Goal: Task Accomplishment & Management: Manage account settings

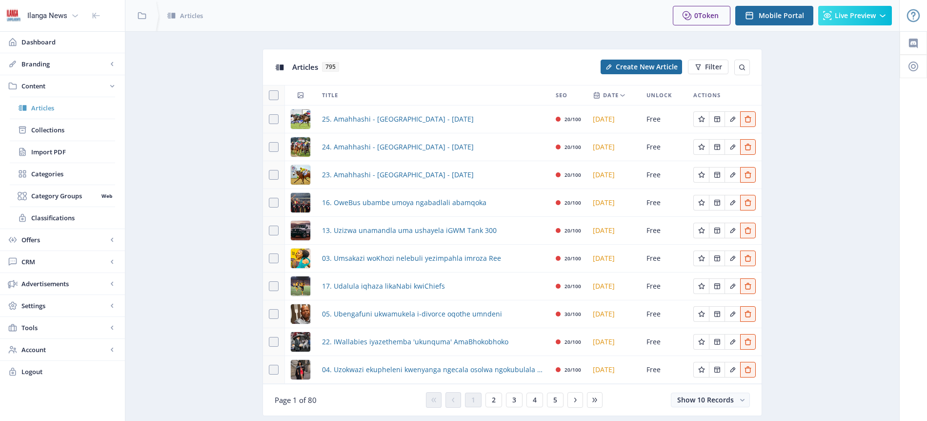
click at [48, 109] on span "Articles" at bounding box center [73, 108] width 84 height 10
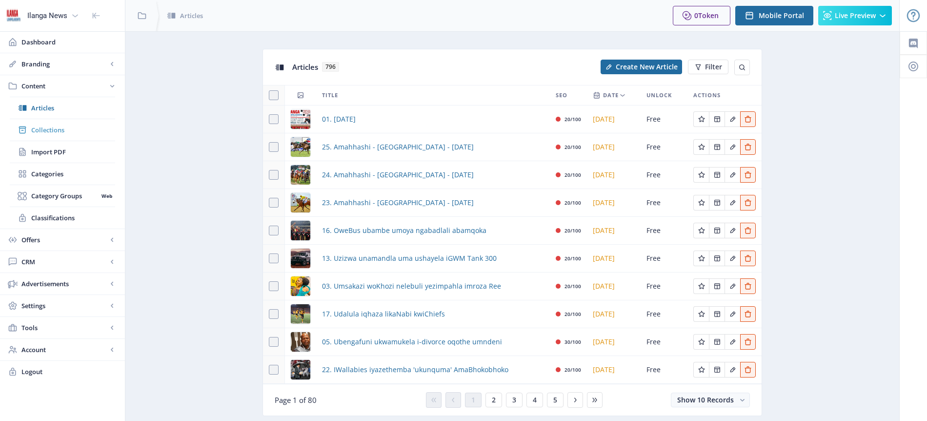
click at [58, 129] on span "Collections" at bounding box center [73, 130] width 84 height 10
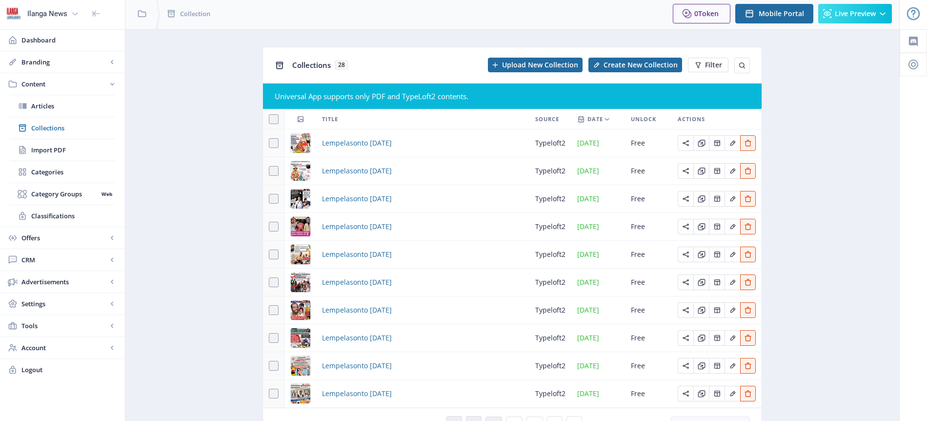
scroll to position [55, 0]
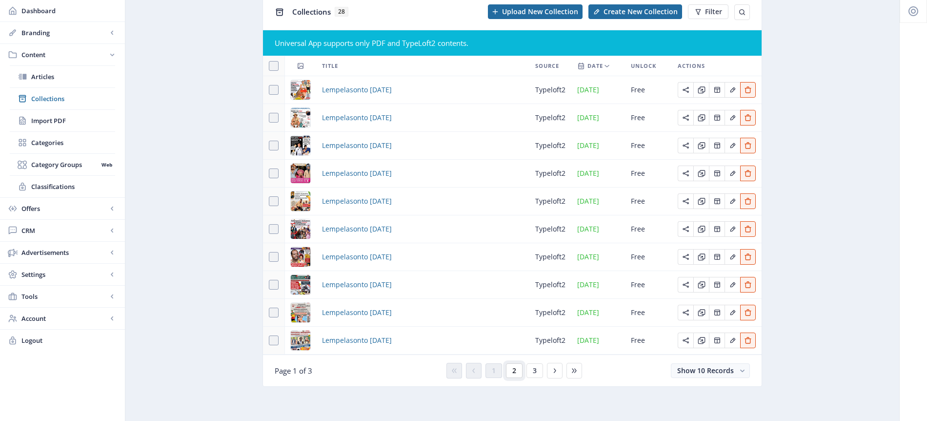
click at [514, 368] on span "2" at bounding box center [514, 370] width 4 height 8
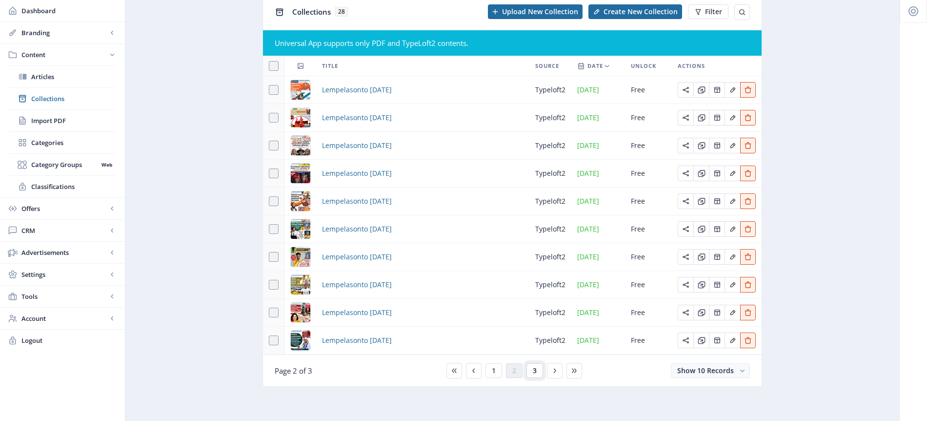
click at [534, 374] on span "3" at bounding box center [535, 370] width 4 height 8
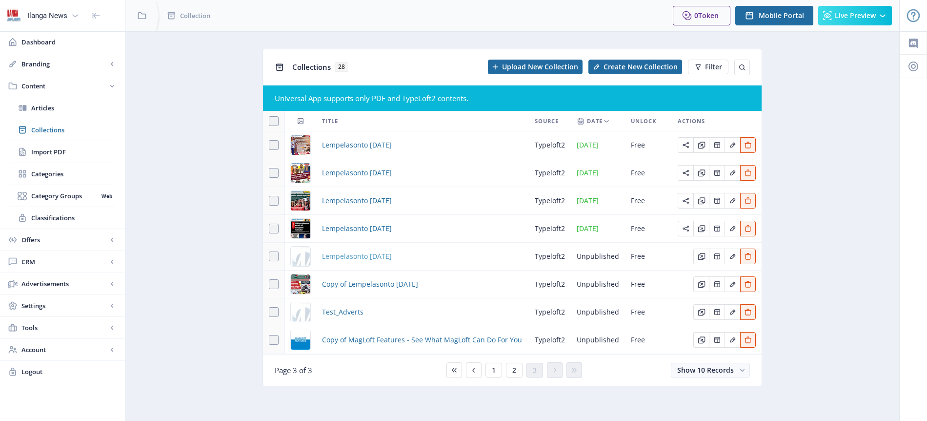
click at [391, 258] on span "Lempelasonto [DATE]" at bounding box center [357, 256] width 70 height 12
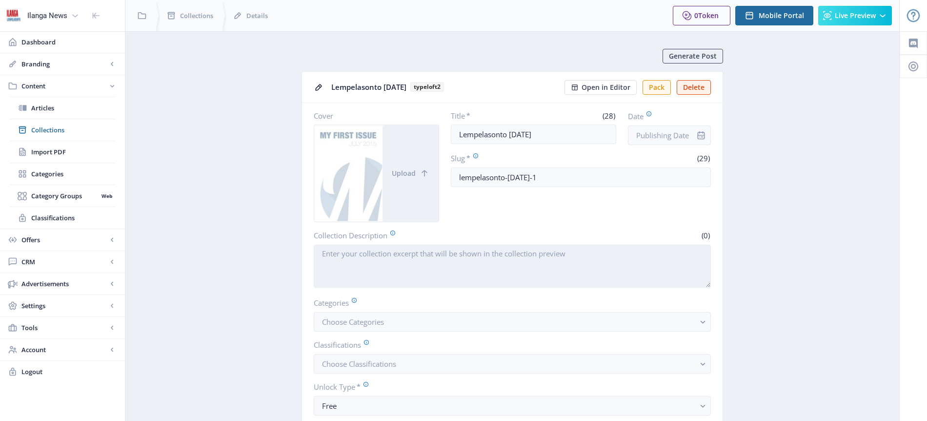
scroll to position [328, 0]
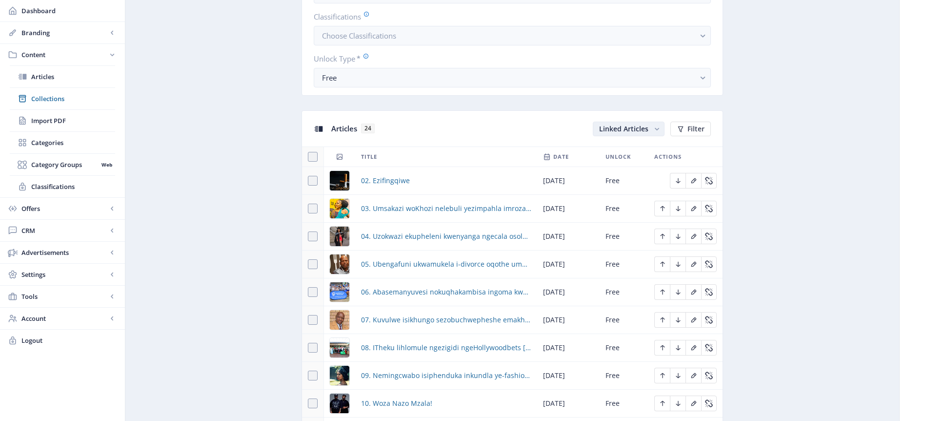
click at [637, 131] on span "Linked Articles" at bounding box center [623, 128] width 49 height 9
click at [636, 168] on nb-option "Unlinked Articles" at bounding box center [629, 167] width 70 height 18
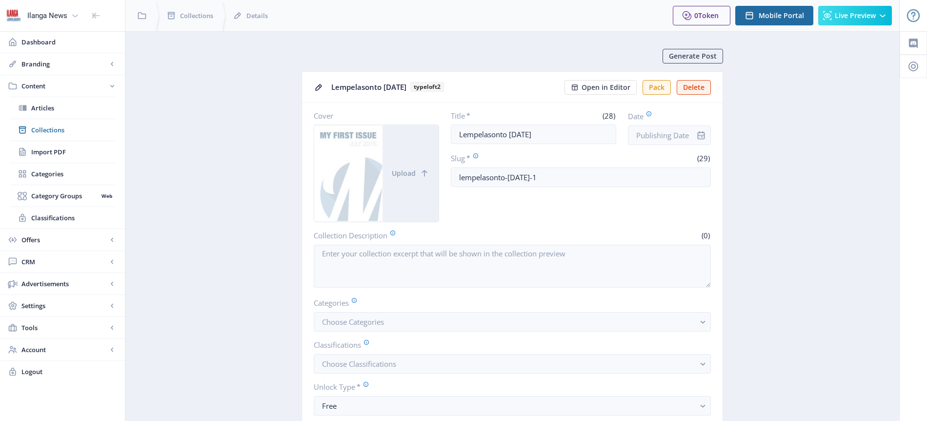
scroll to position [328, 0]
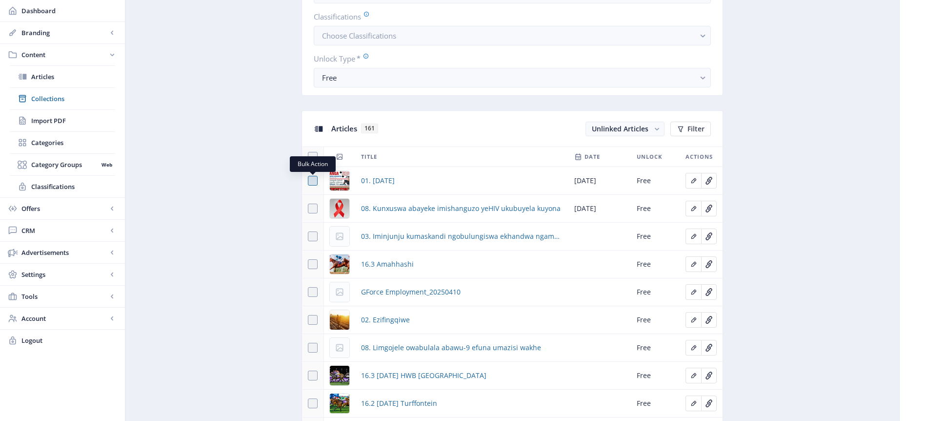
click at [315, 181] on span at bounding box center [313, 181] width 10 height 10
click at [308, 181] on input "checkbox" at bounding box center [308, 181] width 0 height 0
checkbox input "true"
click at [644, 127] on span "Link" at bounding box center [639, 129] width 14 height 8
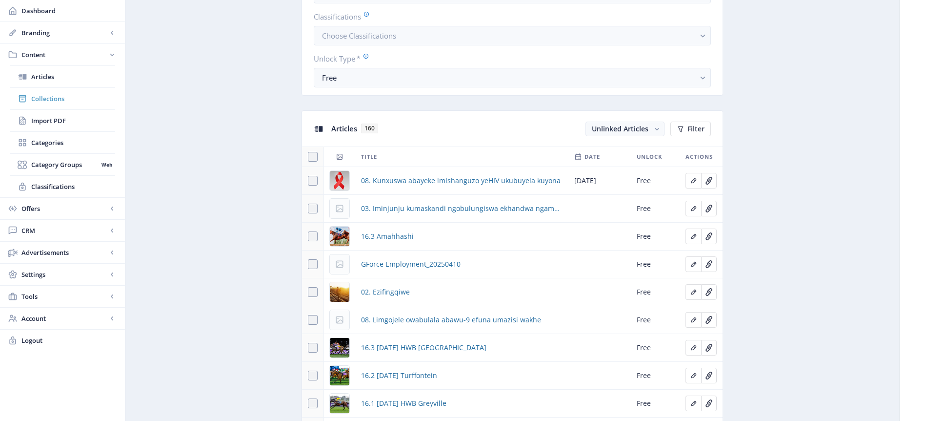
click at [53, 99] on span "Collections" at bounding box center [73, 99] width 84 height 10
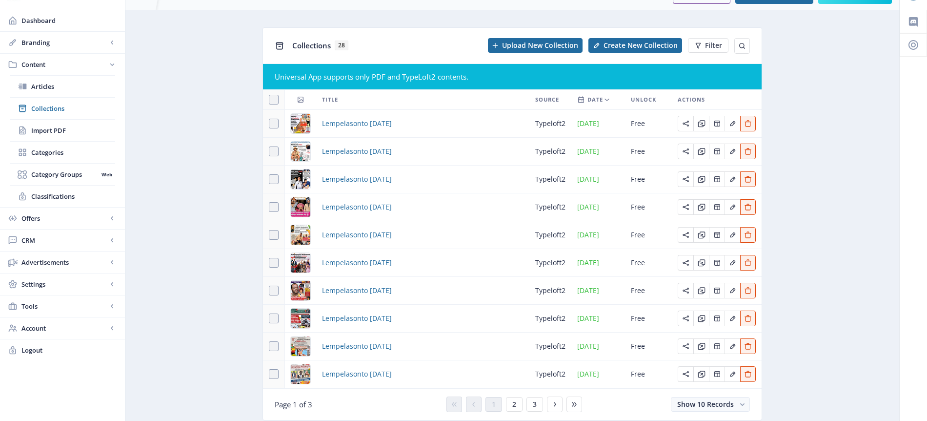
scroll to position [55, 0]
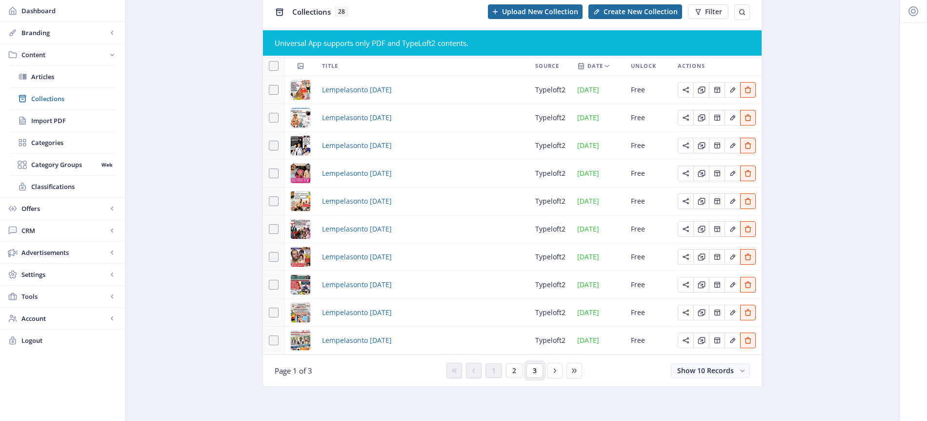
click at [533, 371] on span "3" at bounding box center [535, 370] width 4 height 8
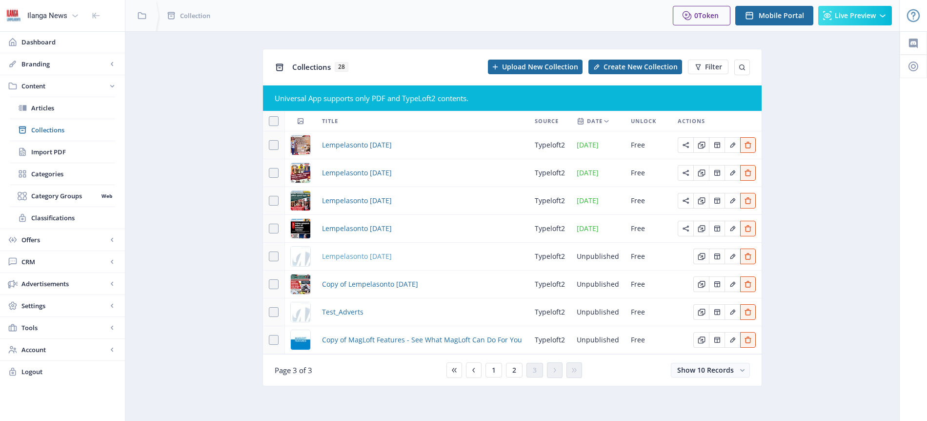
click at [392, 257] on span "Lempelasonto [DATE]" at bounding box center [357, 256] width 70 height 12
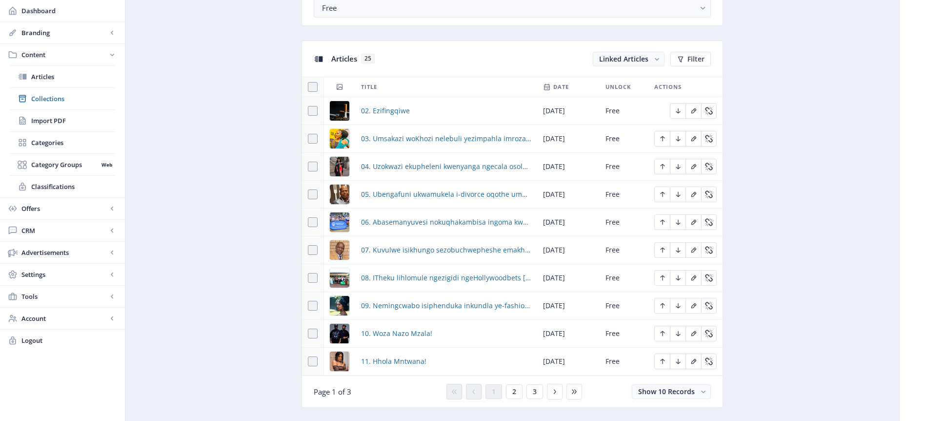
scroll to position [413, 0]
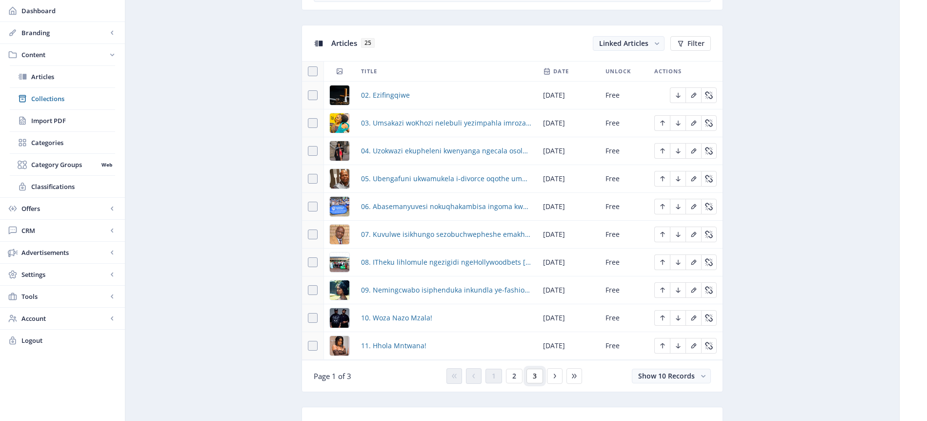
click at [536, 375] on span "3" at bounding box center [535, 376] width 4 height 8
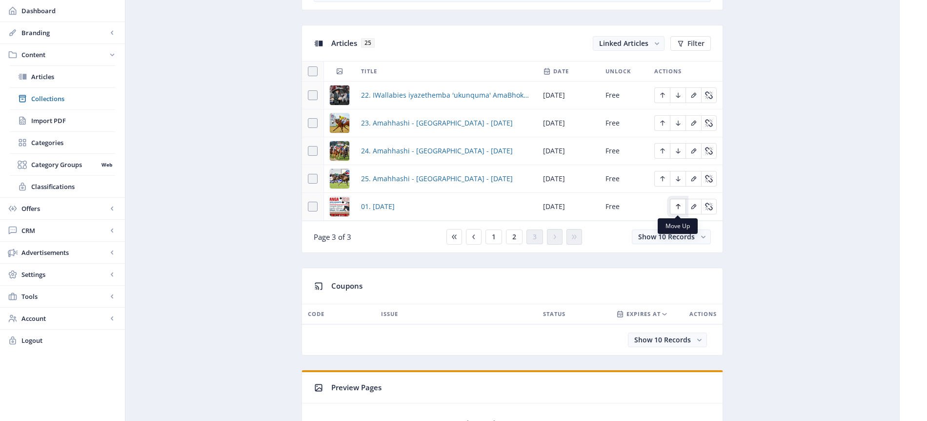
click at [679, 208] on icon "Edit page" at bounding box center [678, 206] width 8 height 8
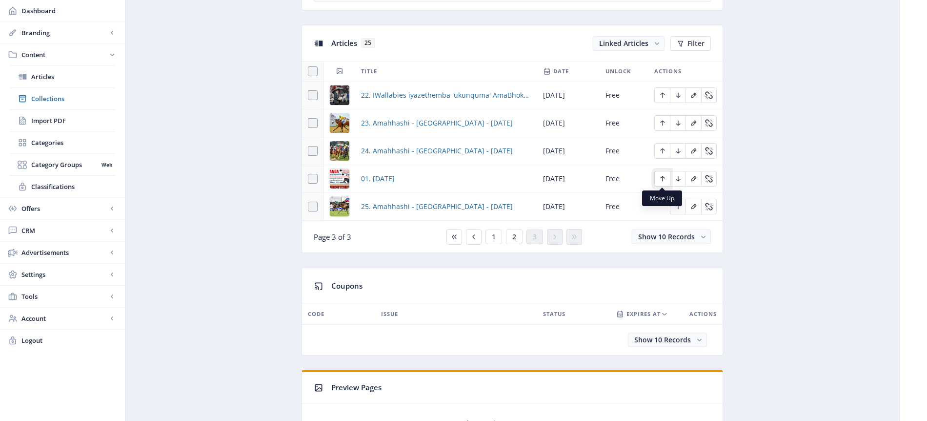
click at [661, 179] on icon "Edit page" at bounding box center [663, 179] width 8 height 8
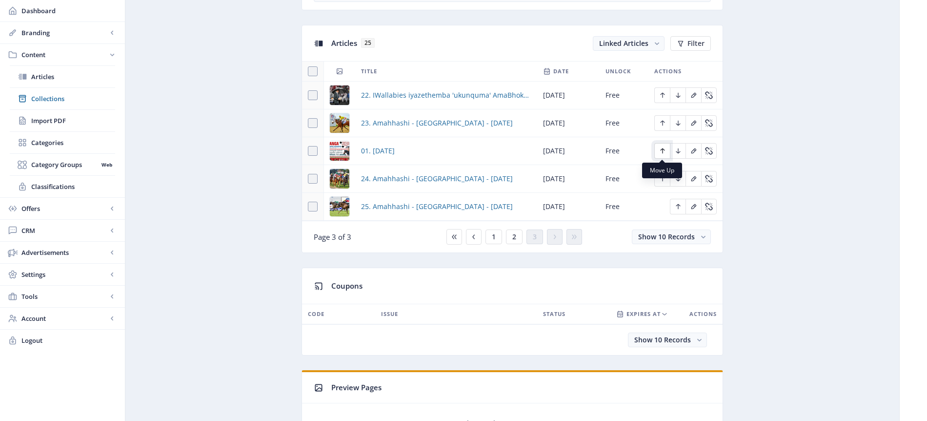
click at [662, 152] on icon "Edit page" at bounding box center [662, 150] width 4 height 5
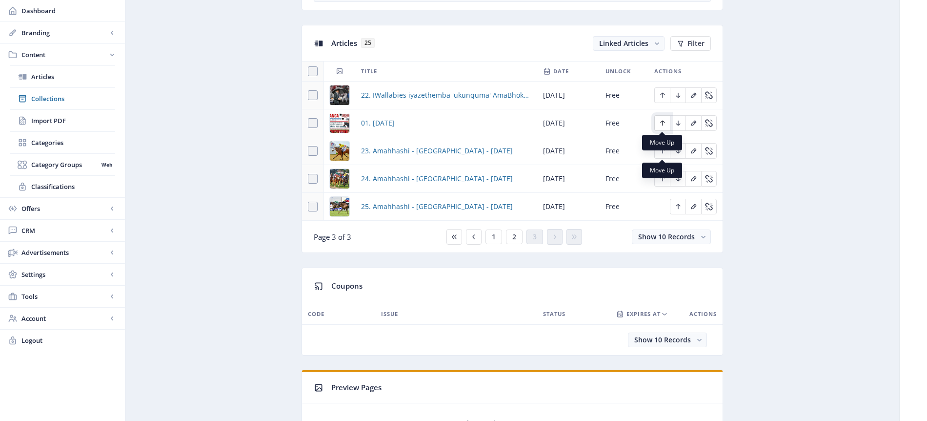
click at [662, 121] on icon "Edit page" at bounding box center [662, 123] width 4 height 5
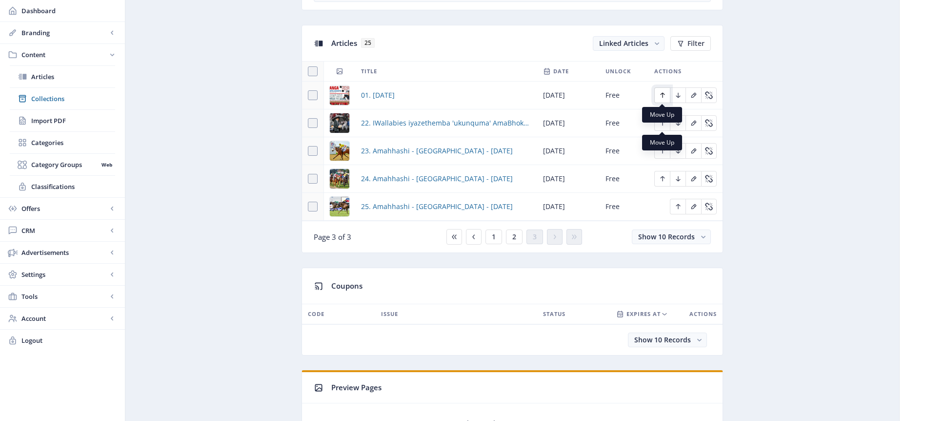
click at [663, 96] on icon "Edit page" at bounding box center [663, 95] width 8 height 8
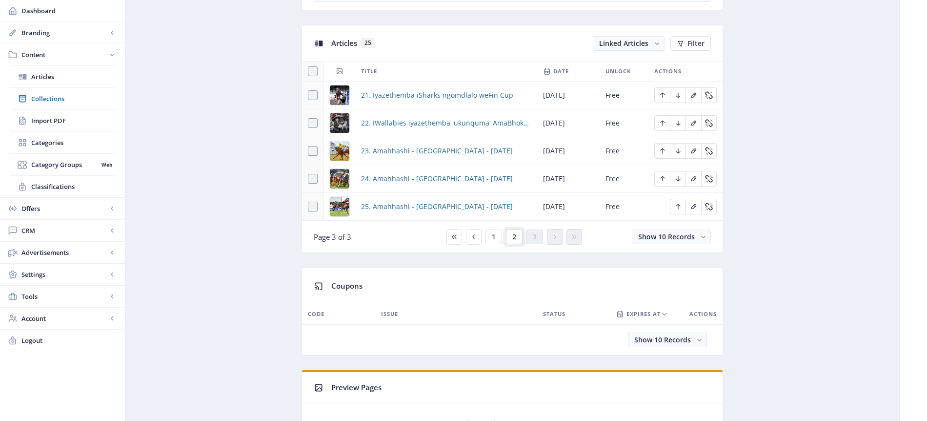
click at [519, 237] on button "2" at bounding box center [514, 236] width 17 height 15
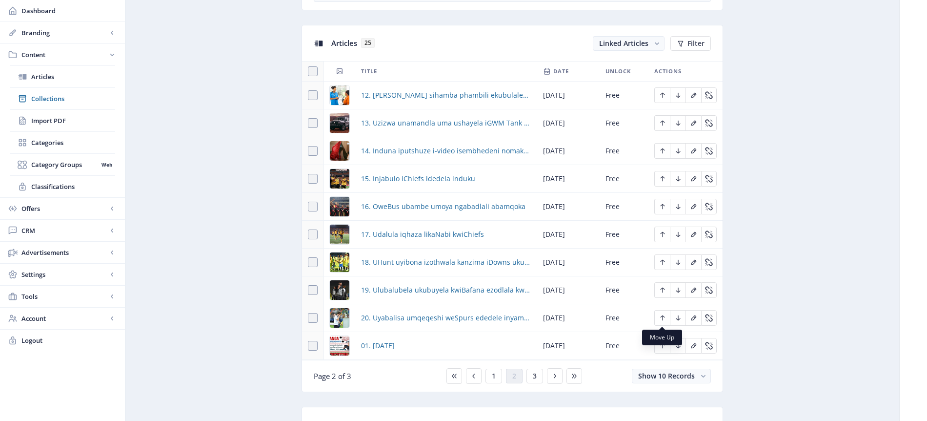
click at [662, 344] on nb-tooltip "Move Up" at bounding box center [662, 337] width 40 height 16
click at [664, 347] on icon "Edit page" at bounding box center [663, 346] width 8 height 8
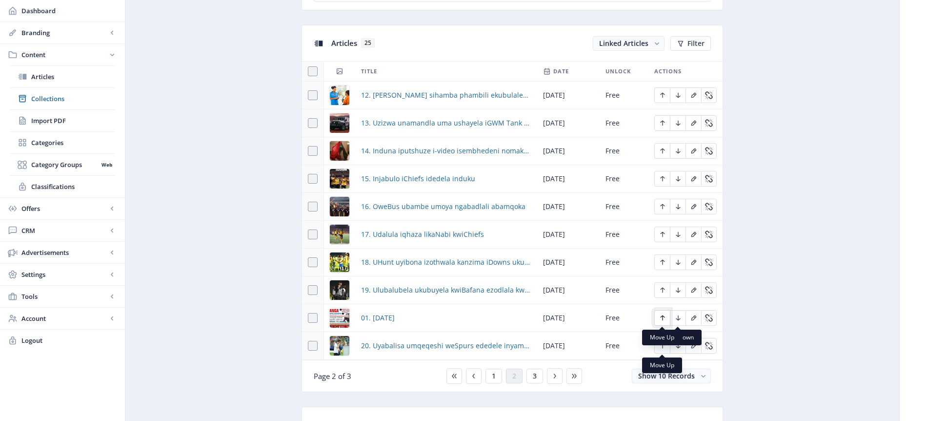
click at [665, 318] on icon "Edit page" at bounding box center [663, 318] width 8 height 8
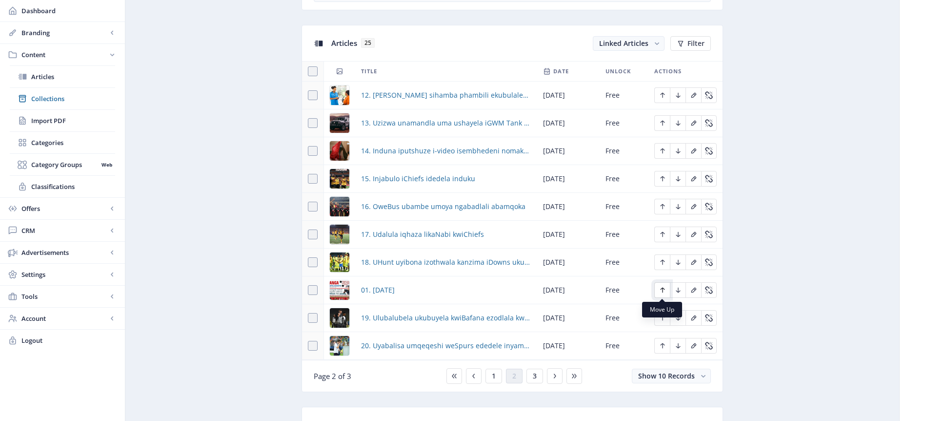
click at [662, 291] on icon "Edit page" at bounding box center [662, 289] width 4 height 5
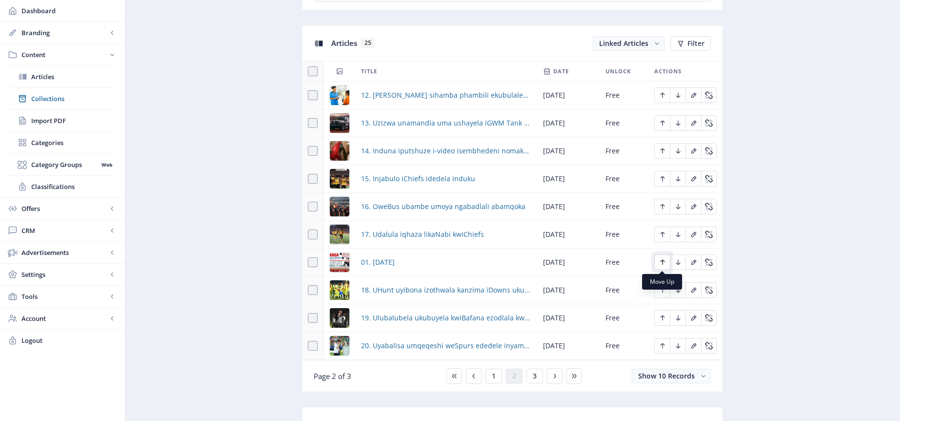
click at [664, 260] on icon "Edit page" at bounding box center [663, 262] width 8 height 8
click at [661, 234] on icon "Edit page" at bounding box center [663, 234] width 8 height 8
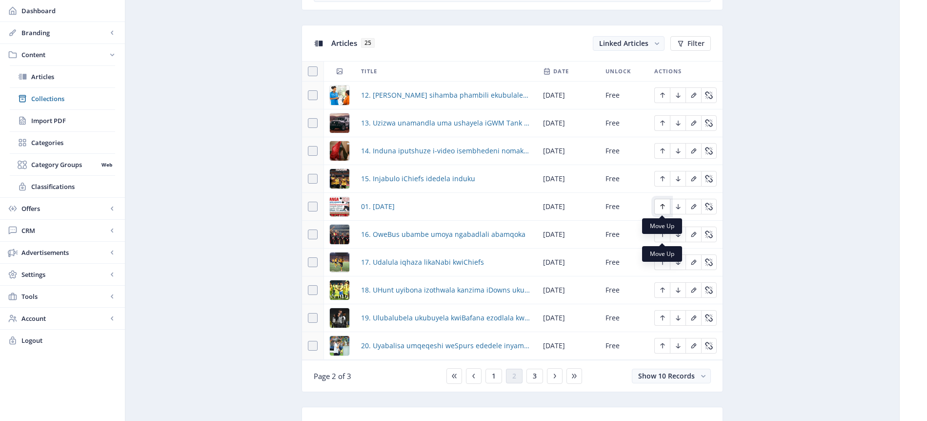
click at [663, 208] on icon "Edit page" at bounding box center [663, 206] width 8 height 8
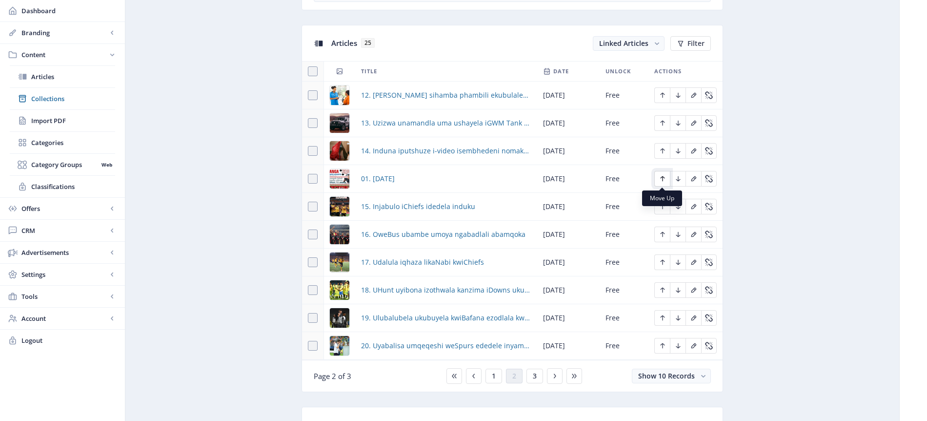
click at [662, 178] on icon "Edit page" at bounding box center [662, 178] width 4 height 5
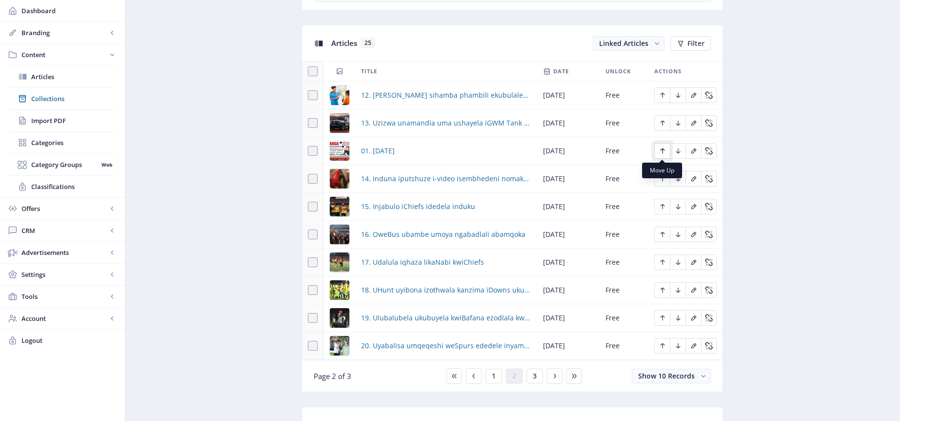
click at [665, 150] on icon "Edit page" at bounding box center [663, 151] width 8 height 8
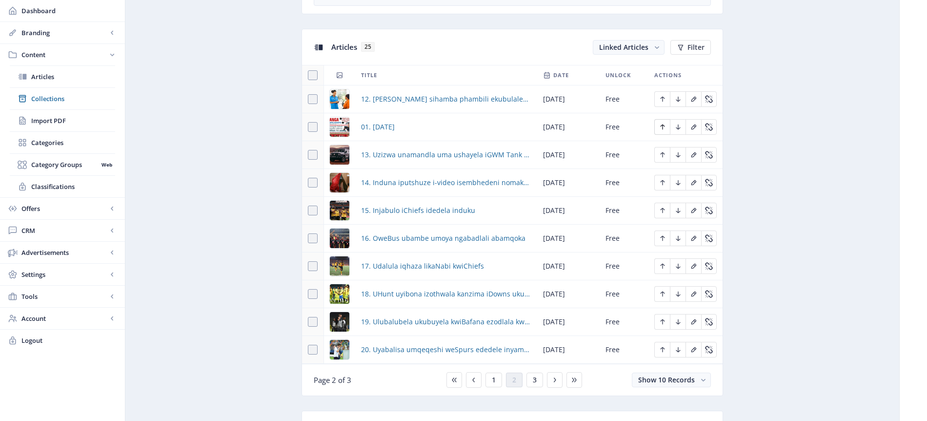
scroll to position [403, 0]
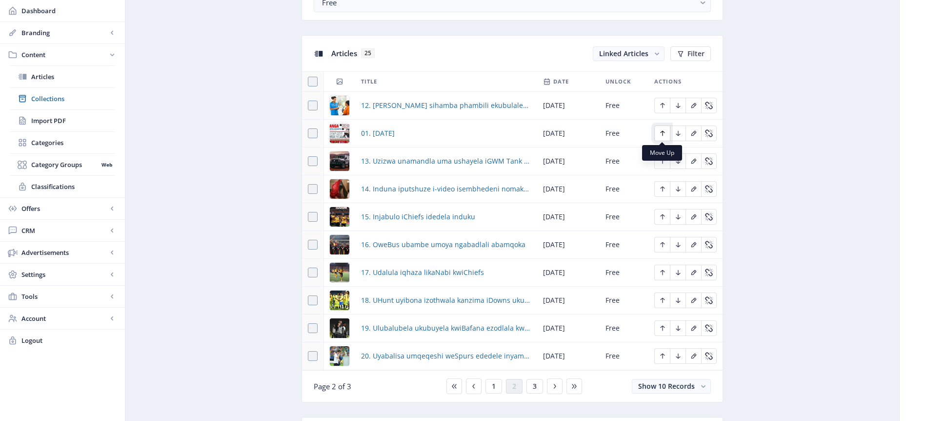
click at [661, 132] on icon "Edit page" at bounding box center [662, 133] width 4 height 5
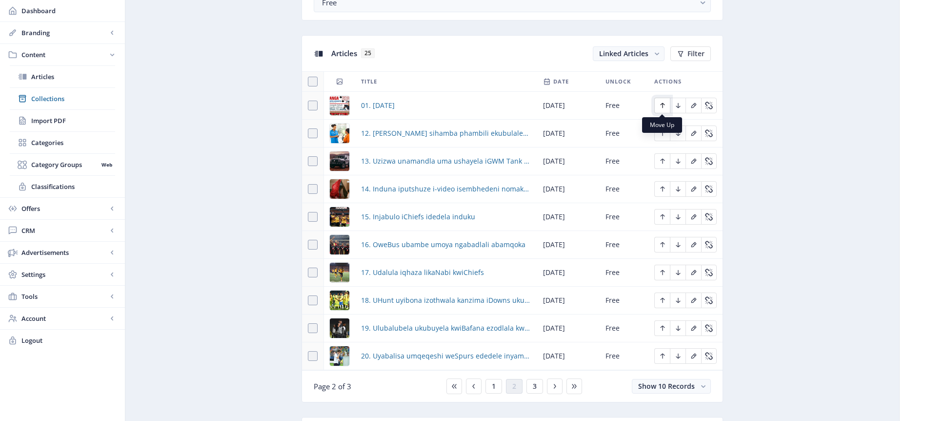
click at [661, 104] on icon "Edit page" at bounding box center [662, 105] width 4 height 5
click at [494, 386] on span "1" at bounding box center [494, 386] width 4 height 8
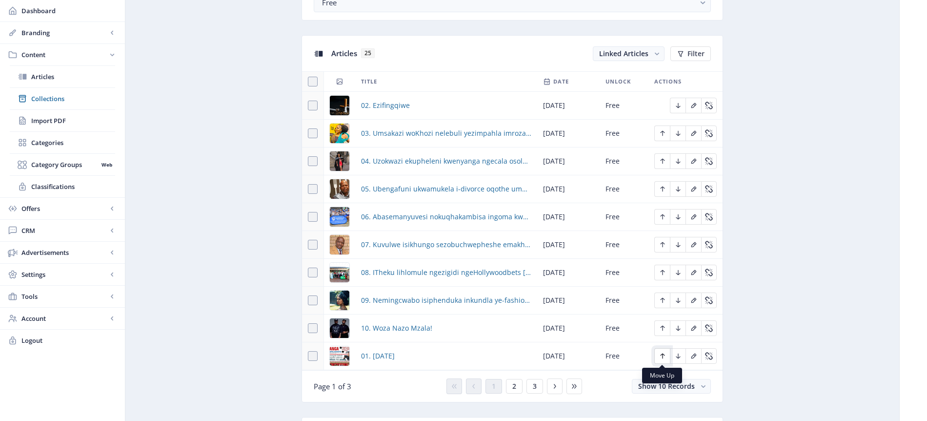
click at [661, 356] on icon "Edit page" at bounding box center [663, 356] width 8 height 8
click at [662, 326] on icon "Edit page" at bounding box center [662, 327] width 4 height 5
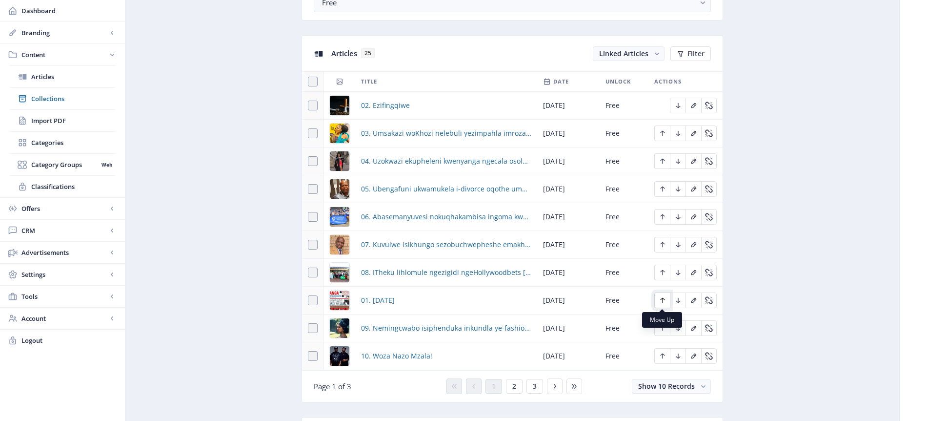
click at [661, 301] on icon "Edit page" at bounding box center [663, 300] width 8 height 8
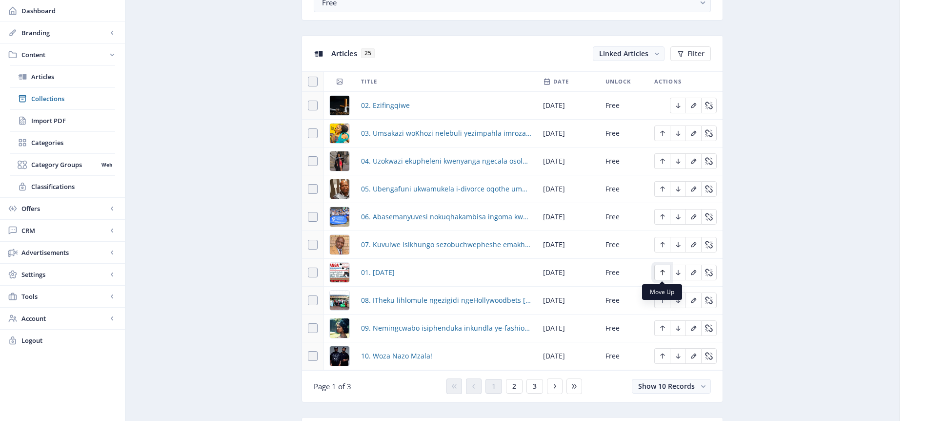
click at [663, 269] on icon "Edit page" at bounding box center [663, 272] width 8 height 8
click at [663, 243] on icon "Edit page" at bounding box center [663, 245] width 8 height 8
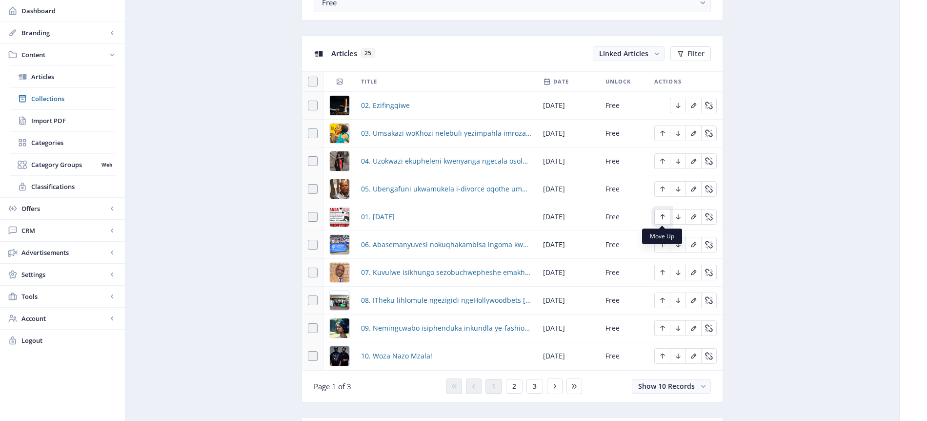
click at [664, 216] on icon "Edit page" at bounding box center [663, 217] width 8 height 8
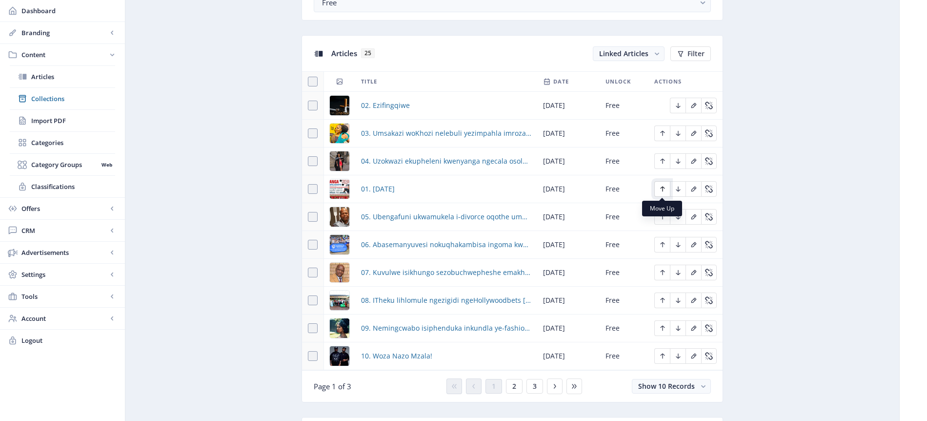
click at [663, 186] on icon "Edit page" at bounding box center [663, 189] width 8 height 8
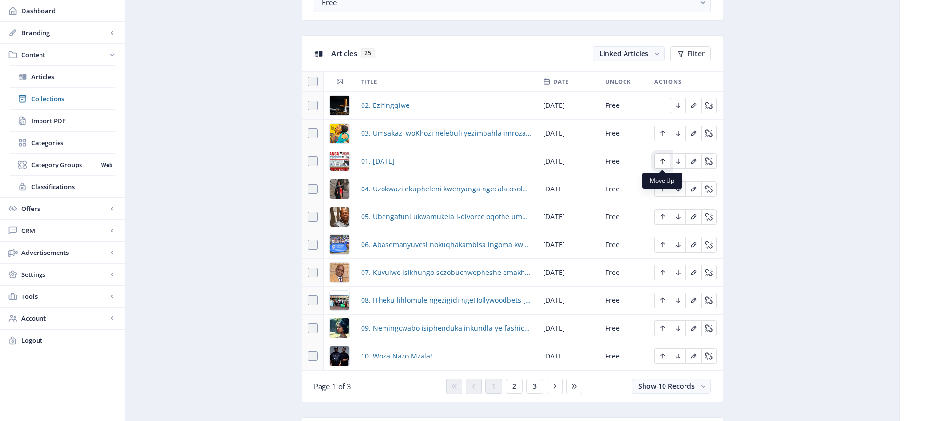
click at [661, 160] on icon "Edit page" at bounding box center [662, 161] width 4 height 5
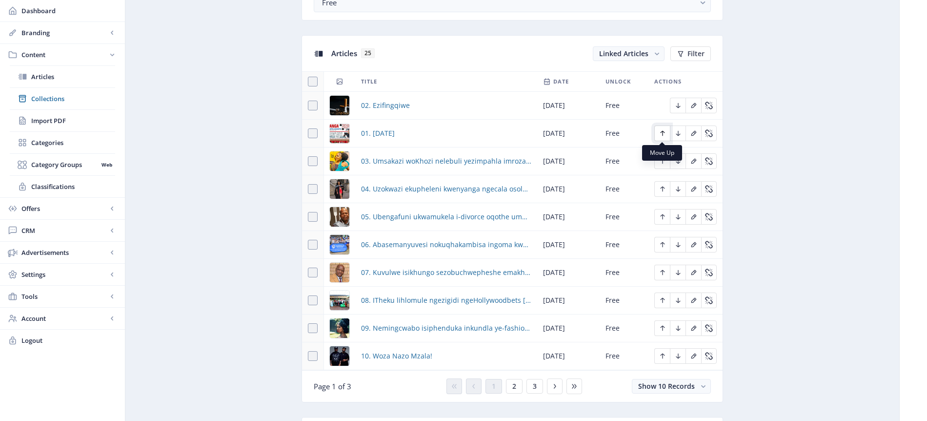
click at [662, 132] on icon "Edit page" at bounding box center [662, 133] width 4 height 5
click at [512, 385] on span "2" at bounding box center [514, 386] width 4 height 8
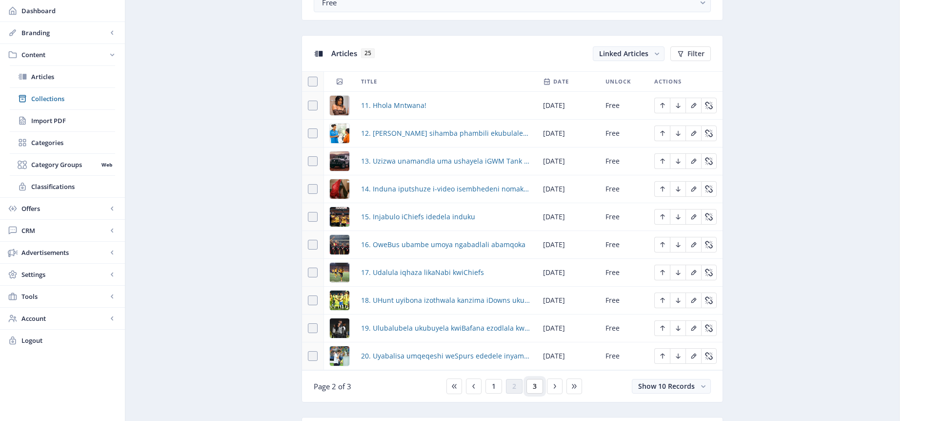
click at [534, 385] on span "3" at bounding box center [535, 386] width 4 height 8
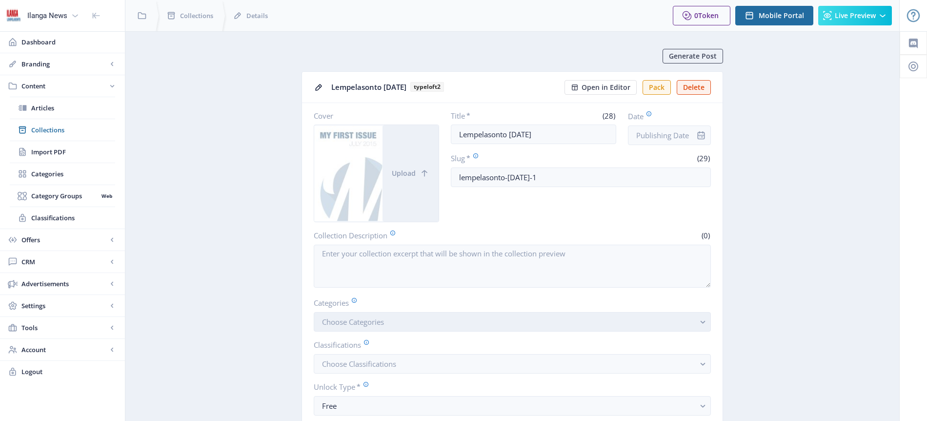
click at [375, 319] on span "Choose Categories" at bounding box center [353, 322] width 62 height 10
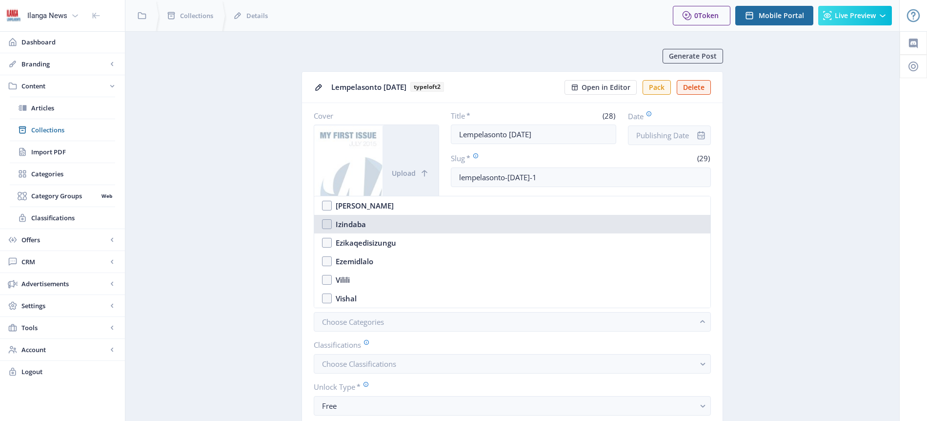
click at [328, 226] on nb-option "Izindaba" at bounding box center [512, 224] width 396 height 19
checkbox input "true"
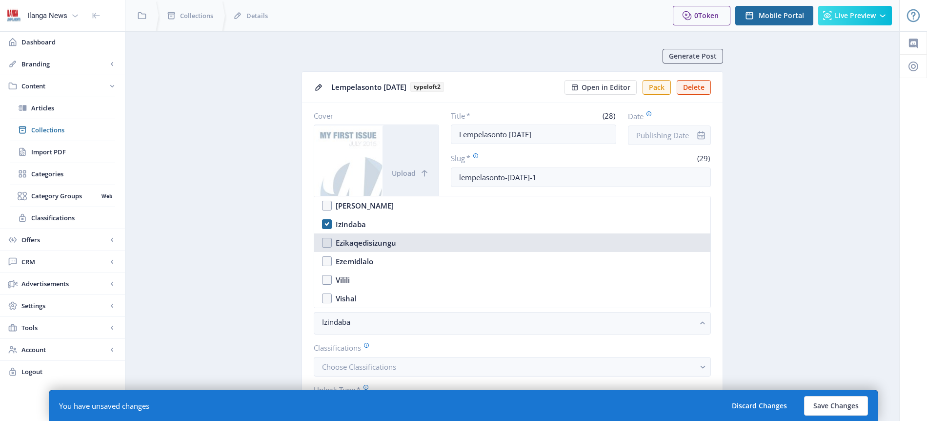
click at [327, 243] on nb-option "Ezikaqedisizungu" at bounding box center [512, 242] width 396 height 19
checkbox input "true"
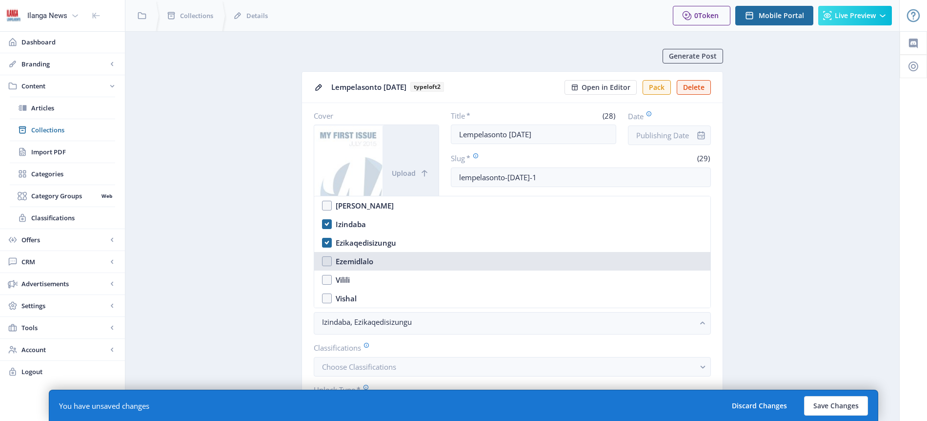
click at [326, 260] on nb-option "Ezemidlalo" at bounding box center [512, 261] width 396 height 19
checkbox input "true"
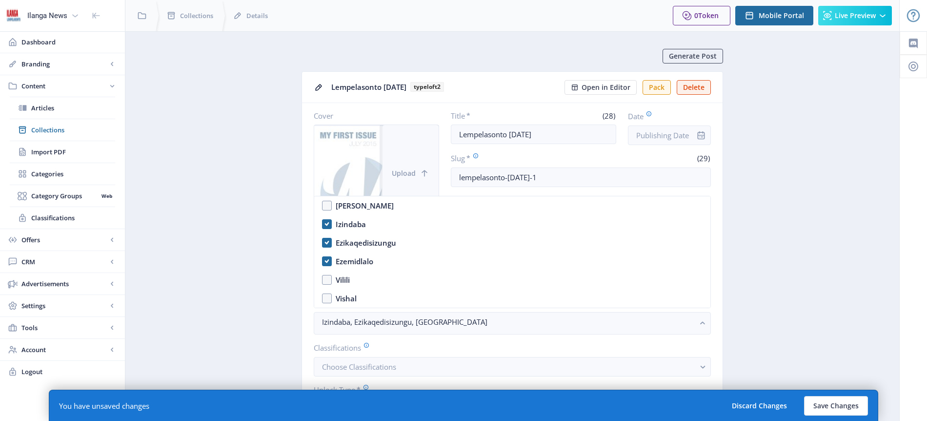
click at [401, 159] on button "Upload" at bounding box center [411, 173] width 56 height 97
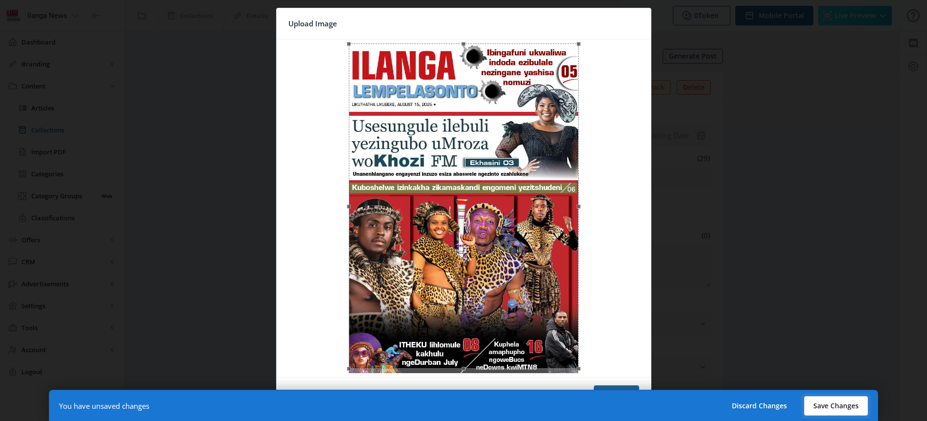
click at [837, 404] on button "Save Changes" at bounding box center [836, 406] width 64 height 20
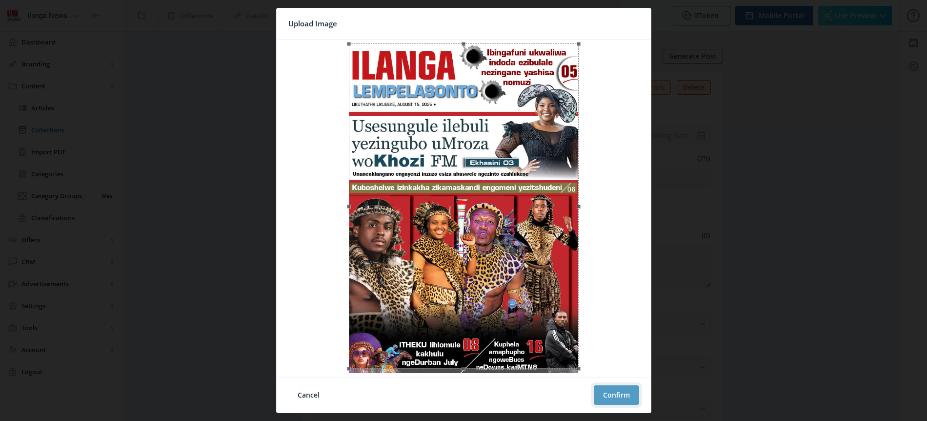
click at [621, 394] on button "Confirm" at bounding box center [616, 395] width 45 height 20
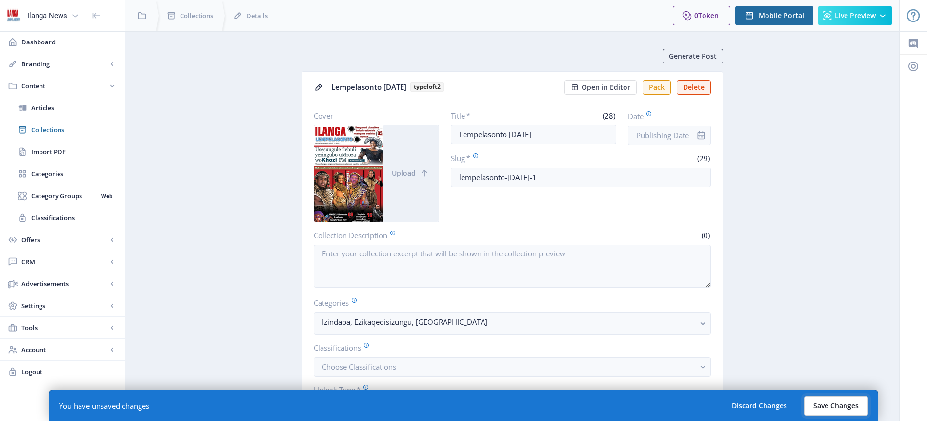
click at [849, 404] on button "Save Changes" at bounding box center [836, 406] width 64 height 20
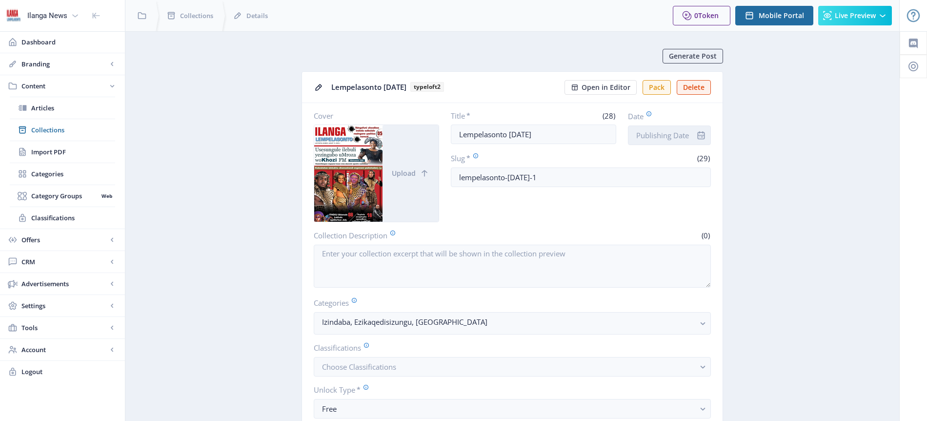
click at [661, 132] on input "Date" at bounding box center [669, 135] width 83 height 20
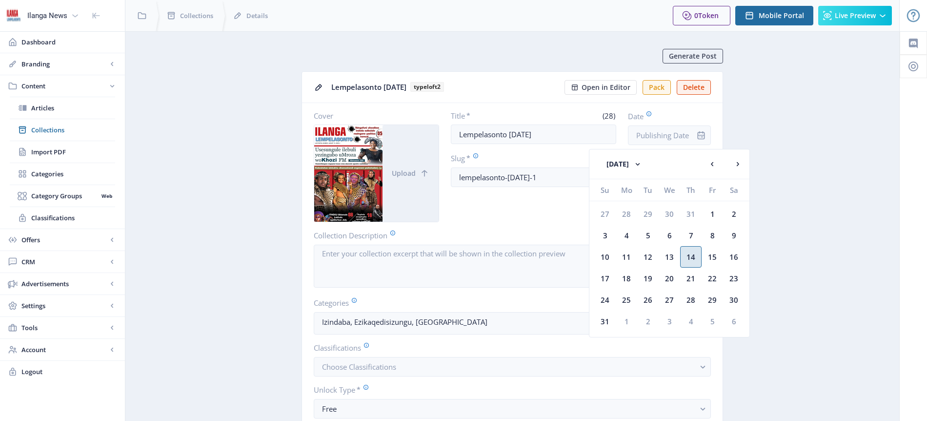
click at [694, 257] on div "14" at bounding box center [690, 256] width 21 height 21
type input "[DATE]"
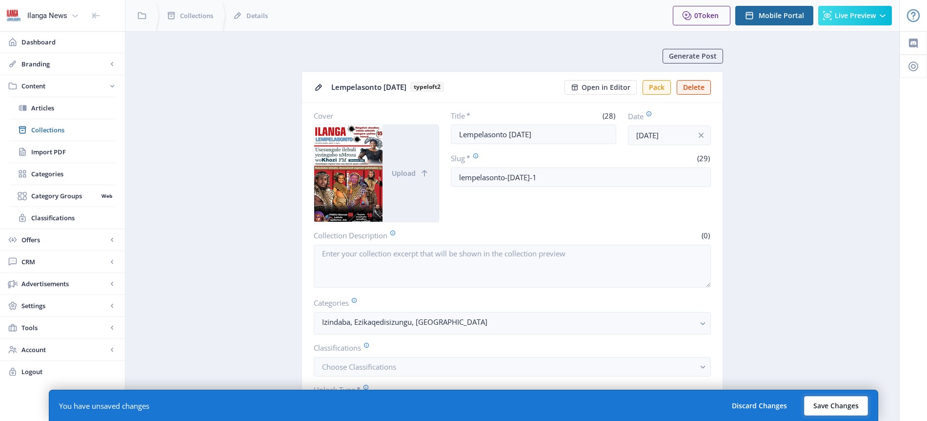
click at [833, 409] on button "Save Changes" at bounding box center [836, 406] width 64 height 20
click at [833, 405] on button "Save Changes" at bounding box center [836, 406] width 64 height 20
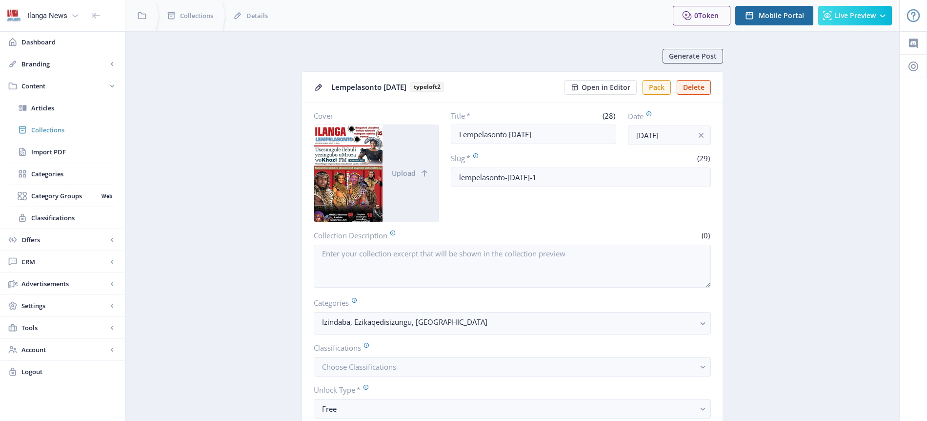
click at [67, 126] on span "Collections" at bounding box center [73, 130] width 84 height 10
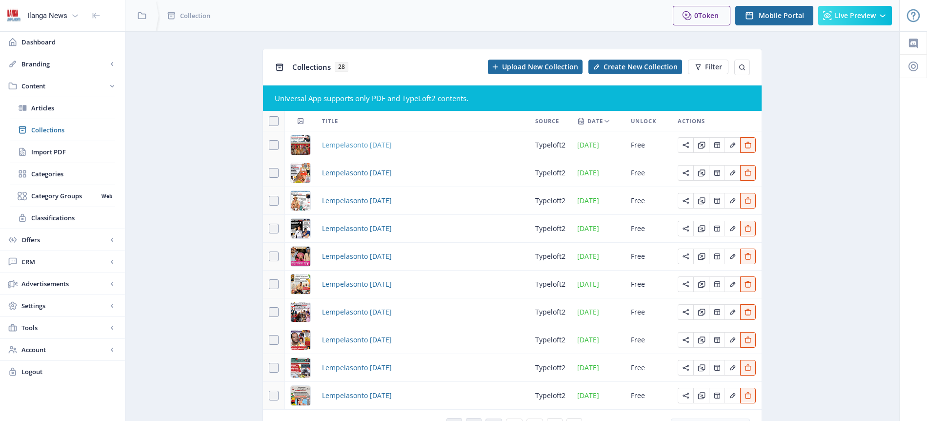
click at [344, 148] on span "Lempelasonto [DATE]" at bounding box center [357, 145] width 70 height 12
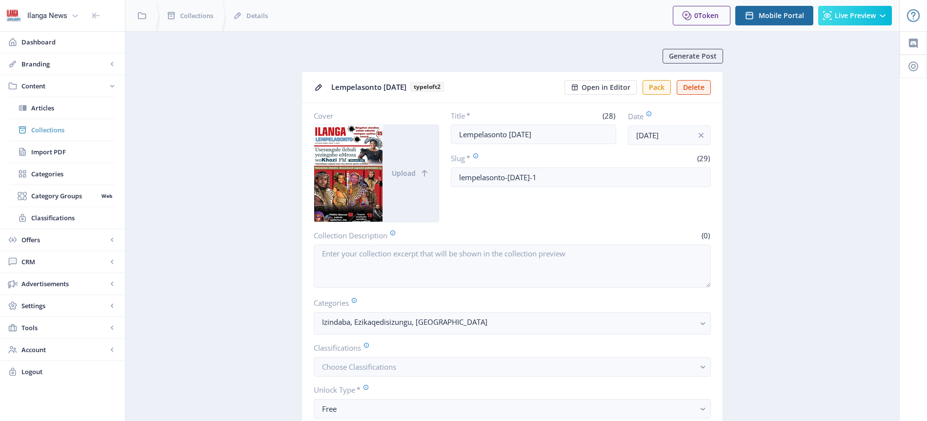
click at [55, 129] on span "Collections" at bounding box center [73, 130] width 84 height 10
